Goal: Task Accomplishment & Management: Manage account settings

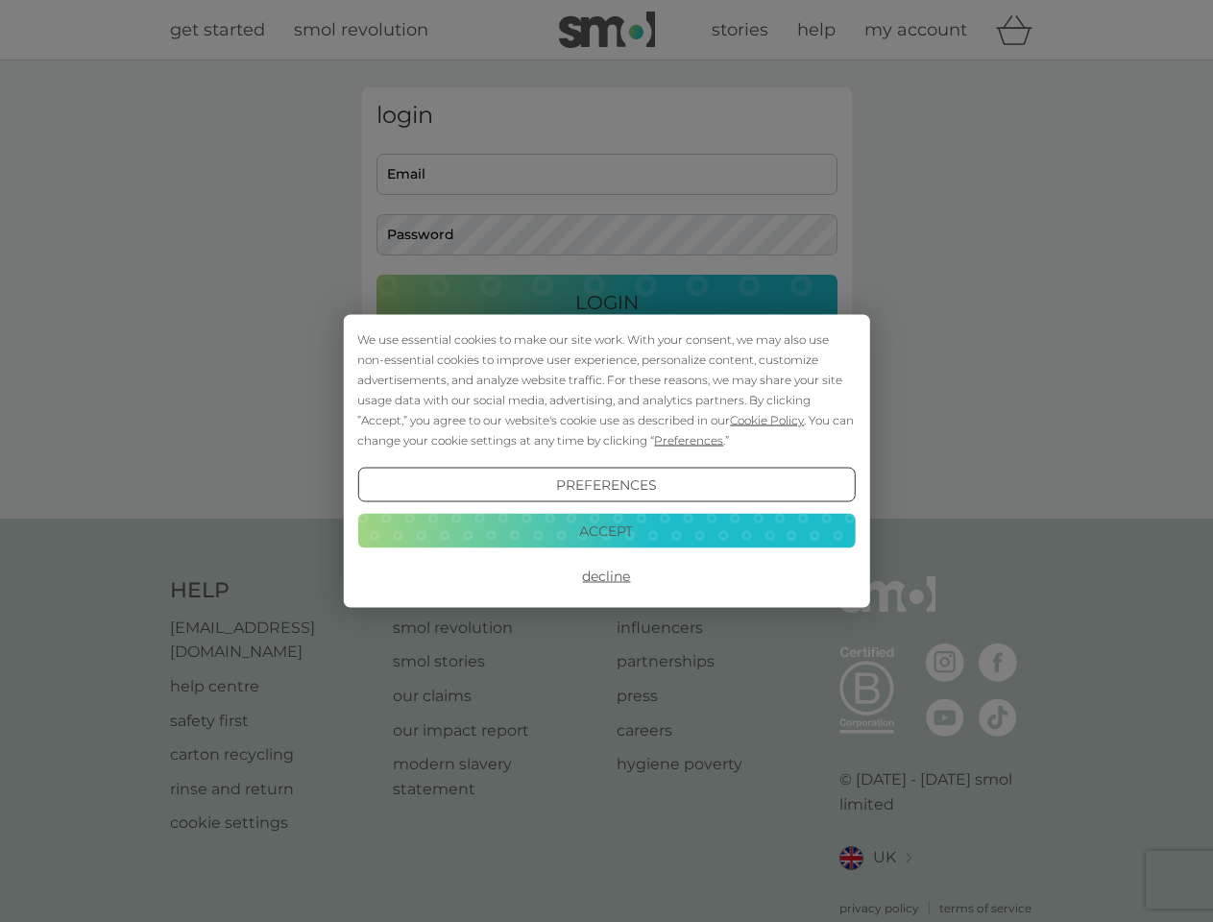
click at [767, 420] on span "Cookie Policy" at bounding box center [767, 420] width 74 height 14
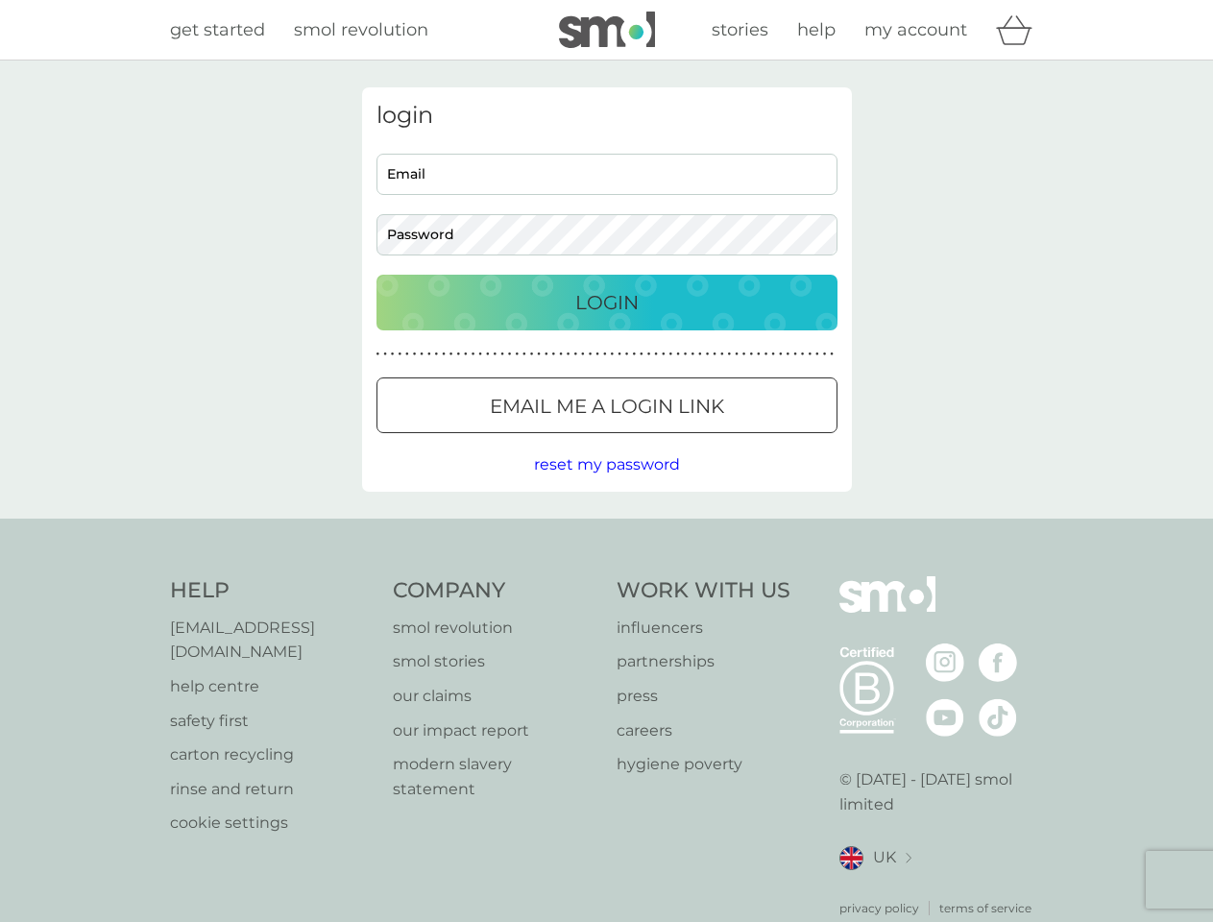
click at [686, 440] on div "login Email Password Login ● ● ● ● ● ● ● ● ● ● ● ● ● ● ● ● ● ● ● ● ● ● ● ● ● ● …" at bounding box center [607, 289] width 490 height 404
click at [606, 485] on div "login Email Password Login ● ● ● ● ● ● ● ● ● ● ● ● ● ● ● ● ● ● ● ● ● ● ● ● ● ● …" at bounding box center [607, 289] width 490 height 404
click at [606, 576] on div "Help [EMAIL_ADDRESS][DOMAIN_NAME] help centre safety first carton recycling rin…" at bounding box center [607, 746] width 874 height 341
click at [606, 530] on div "Help [EMAIL_ADDRESS][DOMAIN_NAME] help centre safety first carton recycling rin…" at bounding box center [606, 746] width 1213 height 456
